Goal: Information Seeking & Learning: Learn about a topic

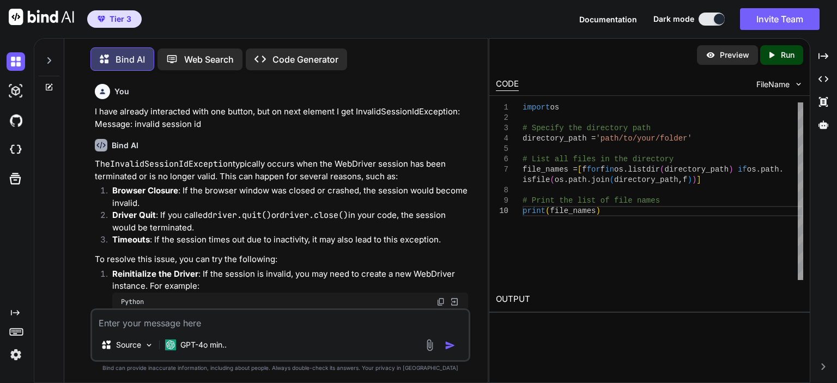
scroll to position [3967, 0]
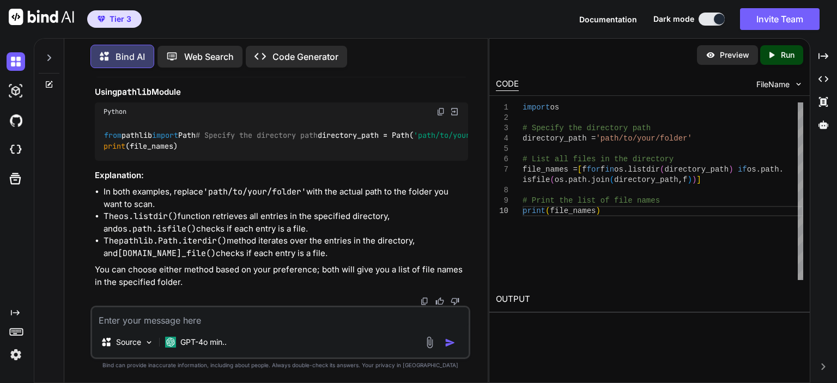
click at [190, 321] on textarea at bounding box center [280, 317] width 376 height 20
type textarea "s"
paste textarea "<div class="cn-list-body" id="cn-list-body">"
click at [219, 322] on textarea "beautiful soup, get element, "<div class="cn-list-body" id="cn-list-body">" at bounding box center [280, 317] width 376 height 20
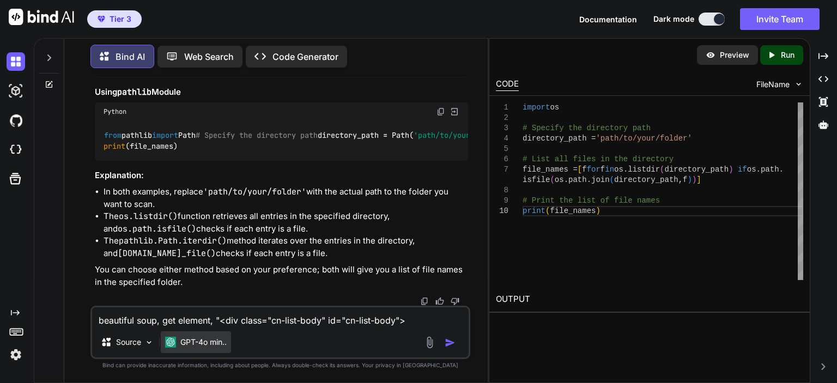
type textarea "beautiful soup, get element, <div class="cn-list-body" id="cn-list-body">"
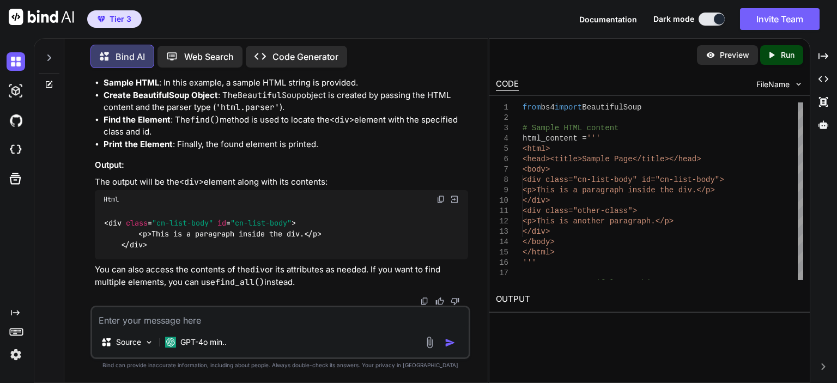
scroll to position [4611, 0]
click at [261, 320] on textarea at bounding box center [280, 317] width 376 height 20
type textarea "read the html content from driver"
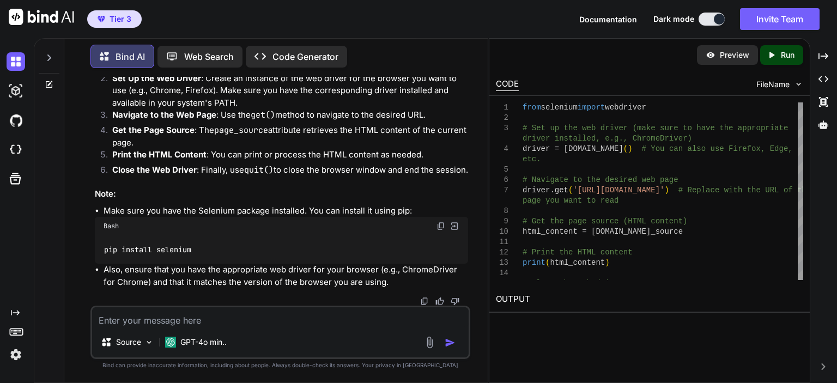
scroll to position [5277, 0]
drag, startPoint x: 437, startPoint y: 189, endPoint x: 95, endPoint y: 139, distance: 345.1
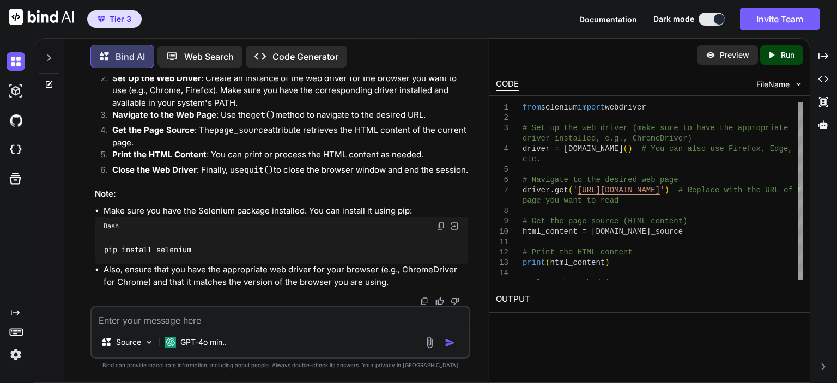
copy code "# Create a BeautifulSoup object soup = BeautifulSoup(html_content, 'html.parser…"
drag, startPoint x: 247, startPoint y: 175, endPoint x: 82, endPoint y: 167, distance: 165.2
click at [82, 167] on div "You I have already interacted with one button, but on next element I get Invali…" at bounding box center [280, 230] width 414 height 306
copy code "from bs4 import BeautifulSoup"
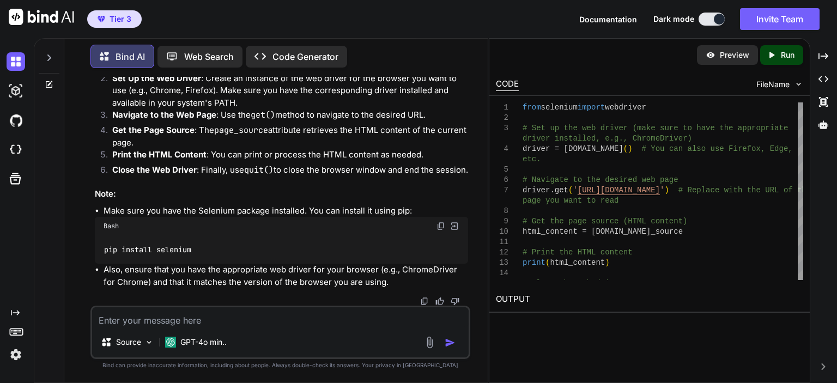
click at [207, 322] on textarea at bounding box center [280, 317] width 376 height 20
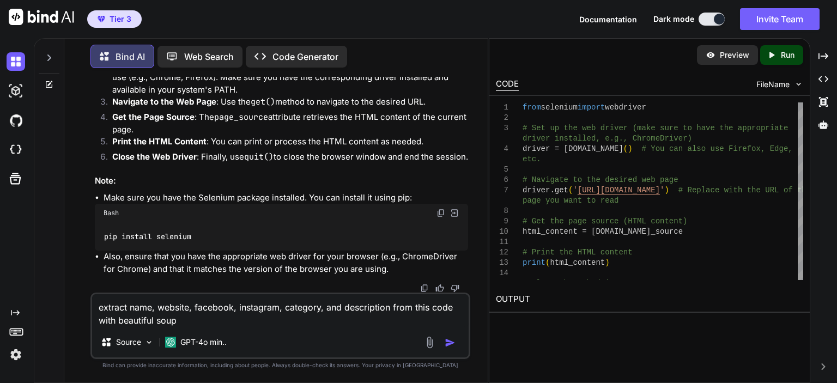
paste textarea "<div id="entry-id-51668bb144d7fc43" class="cn-entry cn-entry-cmap-card cn-backg…"
type textarea "extract name, website, facebook, instagram, category, and description from this…"
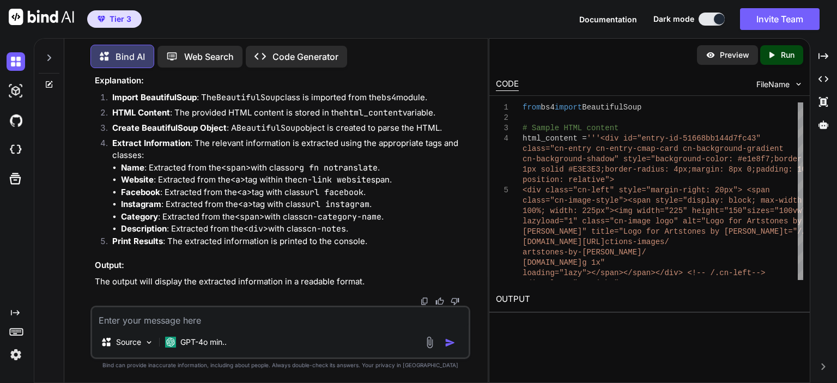
scroll to position [7343, 0]
drag, startPoint x: 264, startPoint y: 249, endPoint x: 97, endPoint y: 94, distance: 227.0
copy code "# Extracting the required information name = soup.find( 'span' , class_= 'org f…"
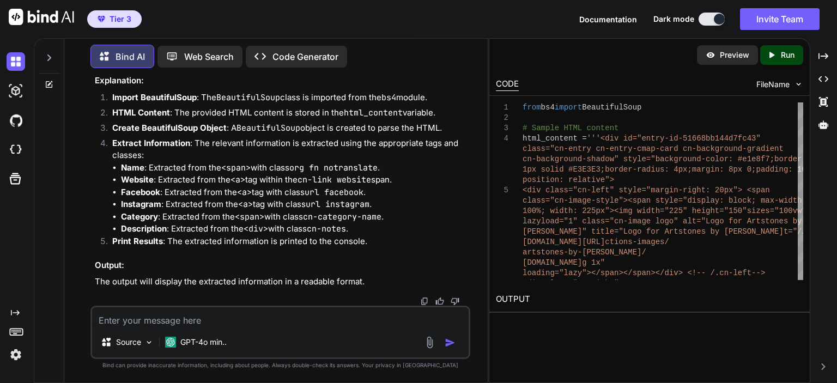
click at [205, 324] on textarea at bounding box center [280, 317] width 376 height 20
paste textarea "<img width="225" height="150" sizes="100vw" lazyload="1" class="cn-image logo" …"
type textarea "get image url from <img width="225" height="150" sizes="100vw" lazyload="1" cla…"
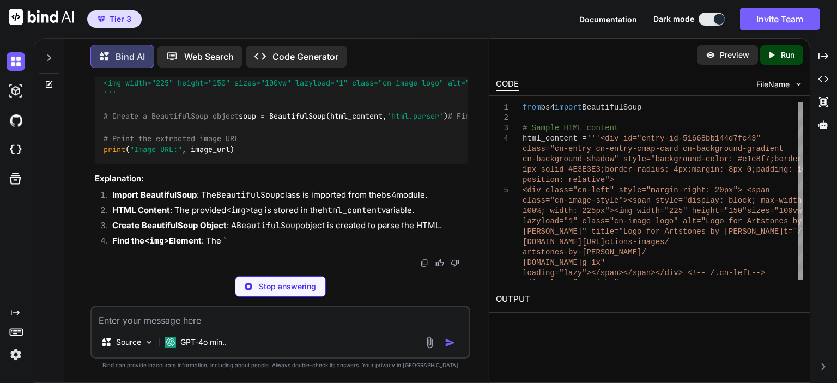
scroll to position [7974, 0]
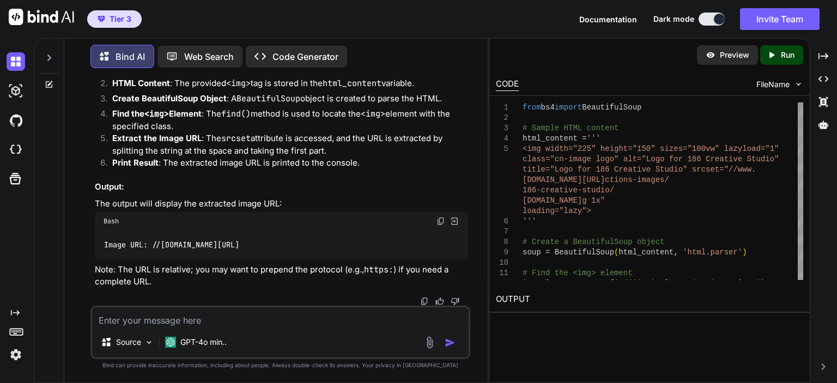
drag, startPoint x: 367, startPoint y: 190, endPoint x: 101, endPoint y: 191, distance: 265.2
drag, startPoint x: 449, startPoint y: 221, endPoint x: 100, endPoint y: 181, distance: 351.3
copy code "# Find the <img> element img_element = soup.find( 'img' , class_= 'cn-image log…"
